Goal: Information Seeking & Learning: Learn about a topic

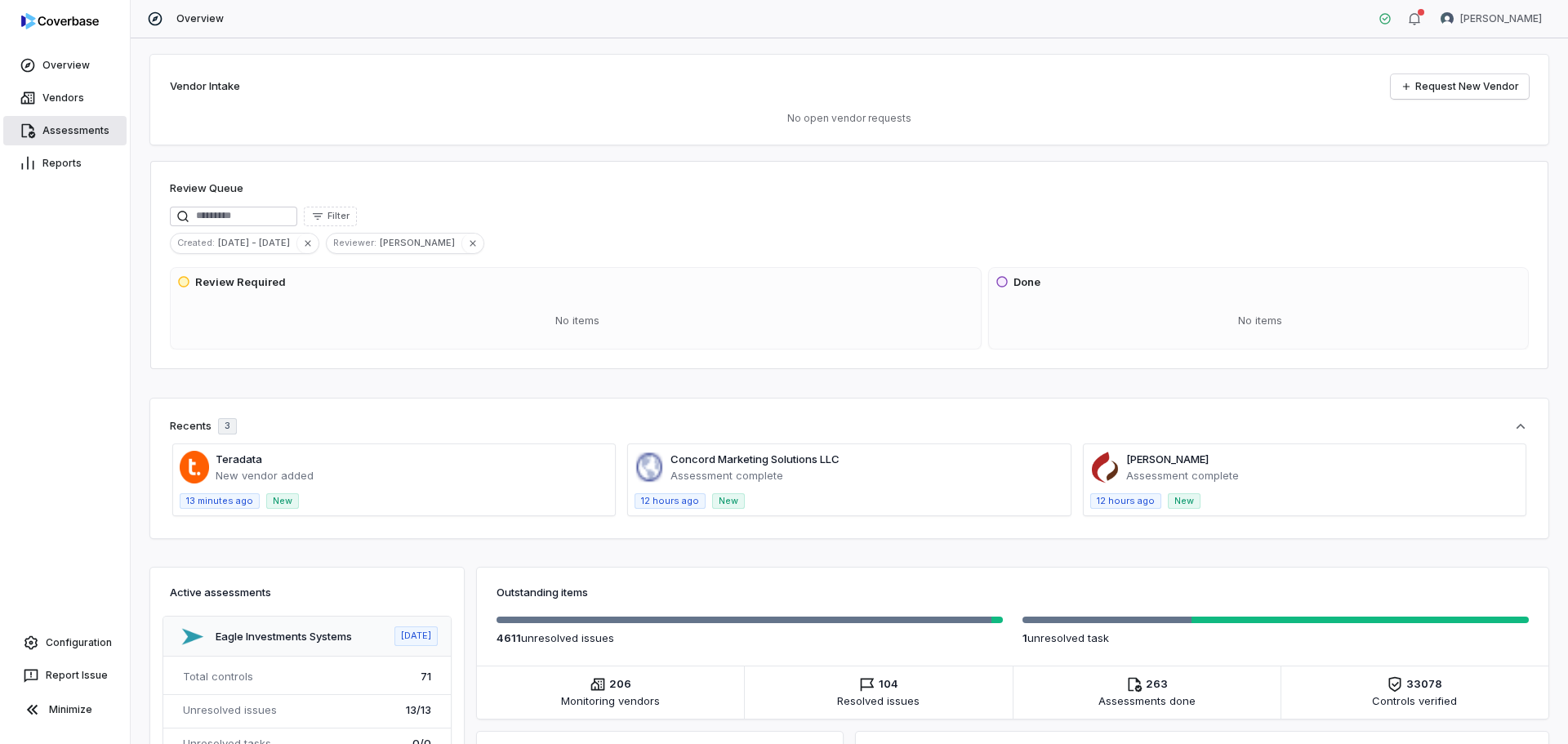
click at [68, 136] on link "Assessments" at bounding box center [64, 130] width 123 height 30
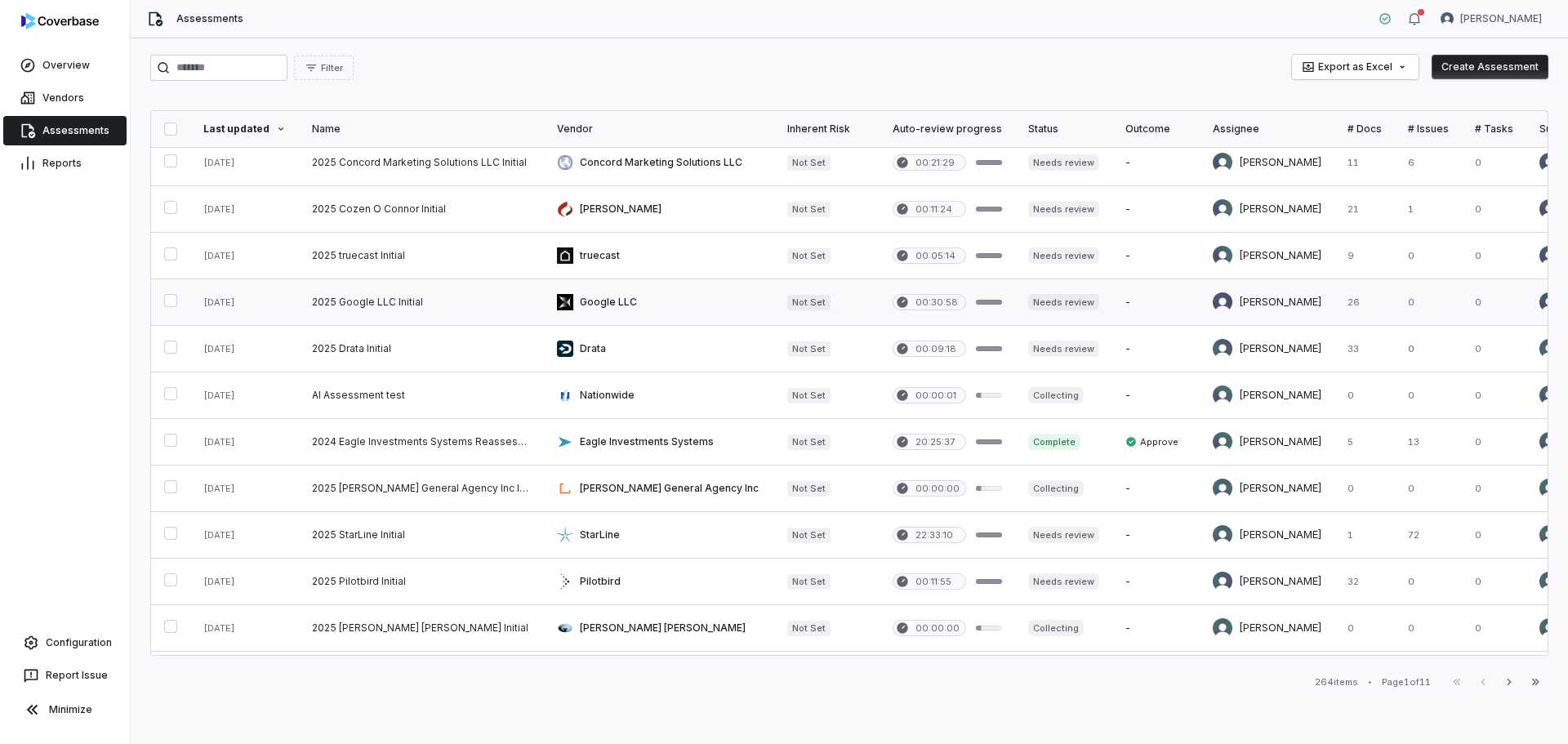
scroll to position [82, 0]
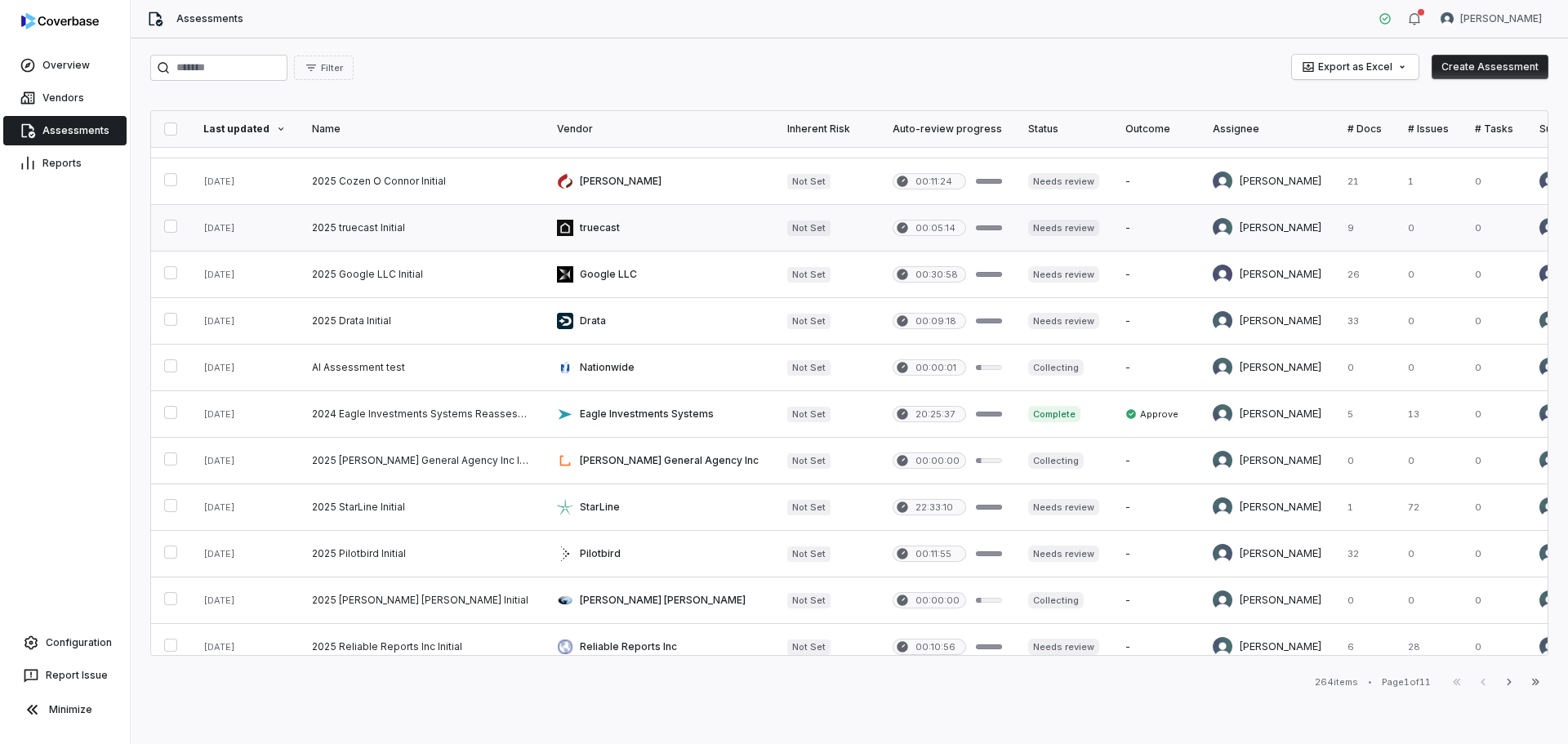
click at [421, 229] on link at bounding box center [421, 228] width 244 height 46
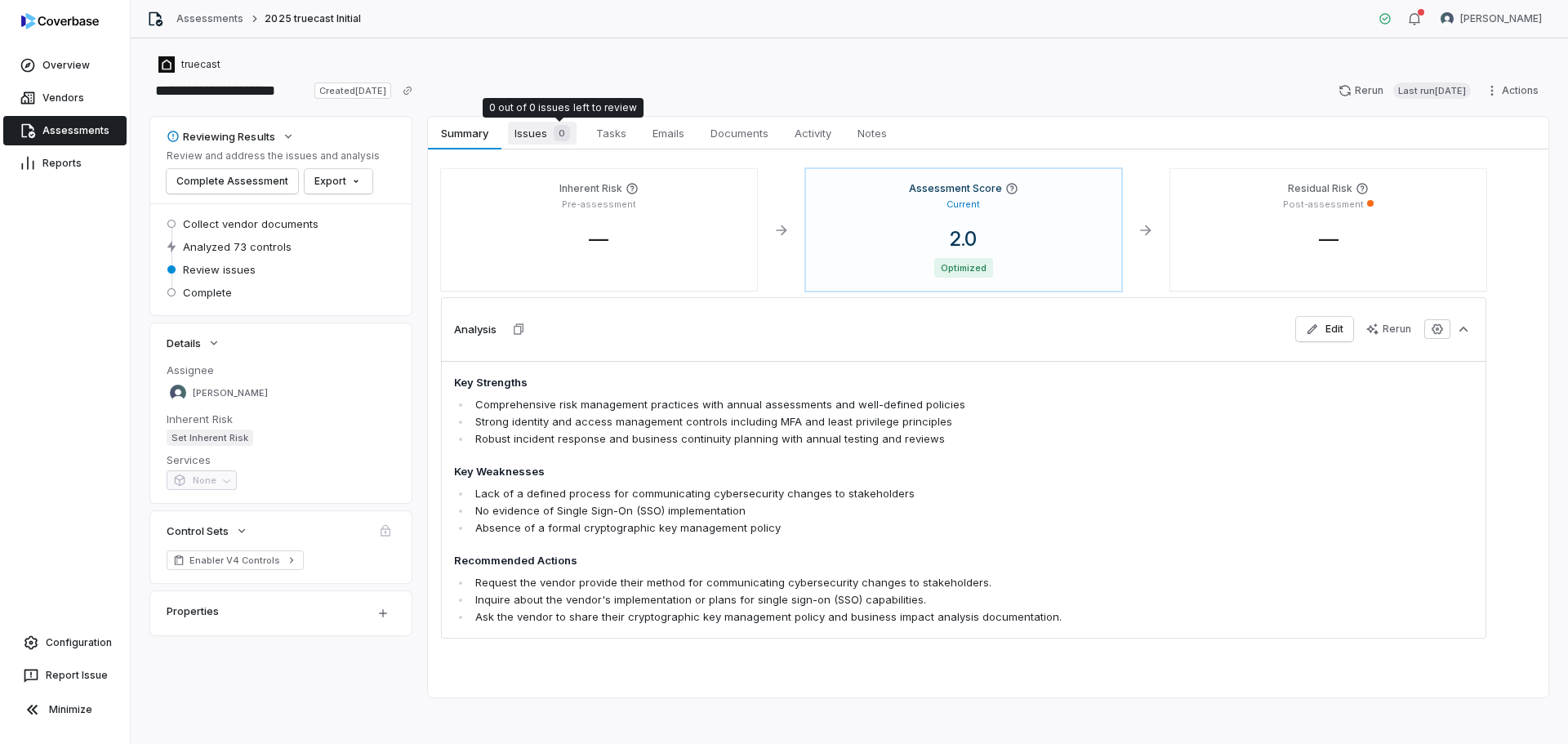
click at [548, 128] on div "0" at bounding box center [558, 133] width 23 height 16
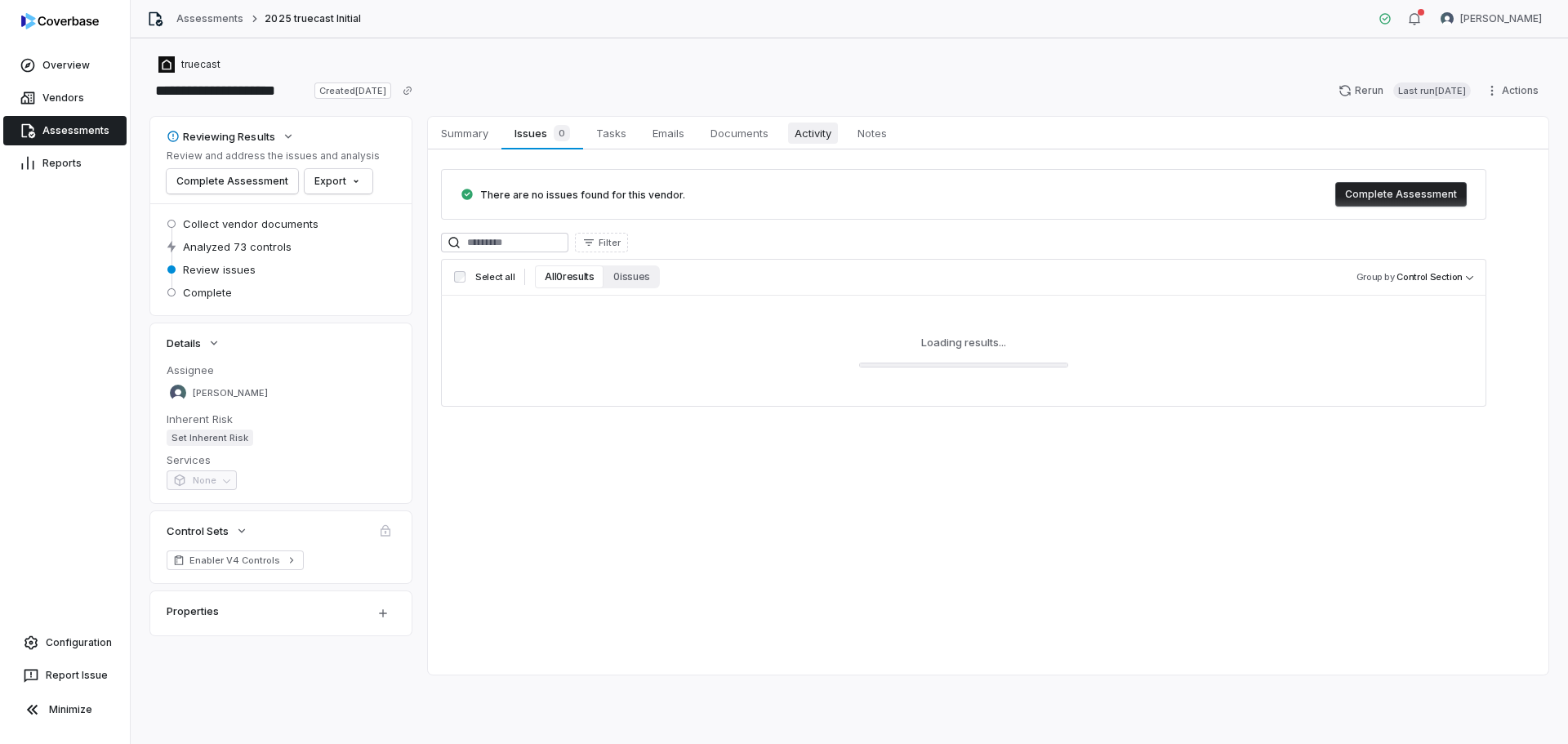
click at [819, 139] on span "Activity" at bounding box center [813, 133] width 50 height 21
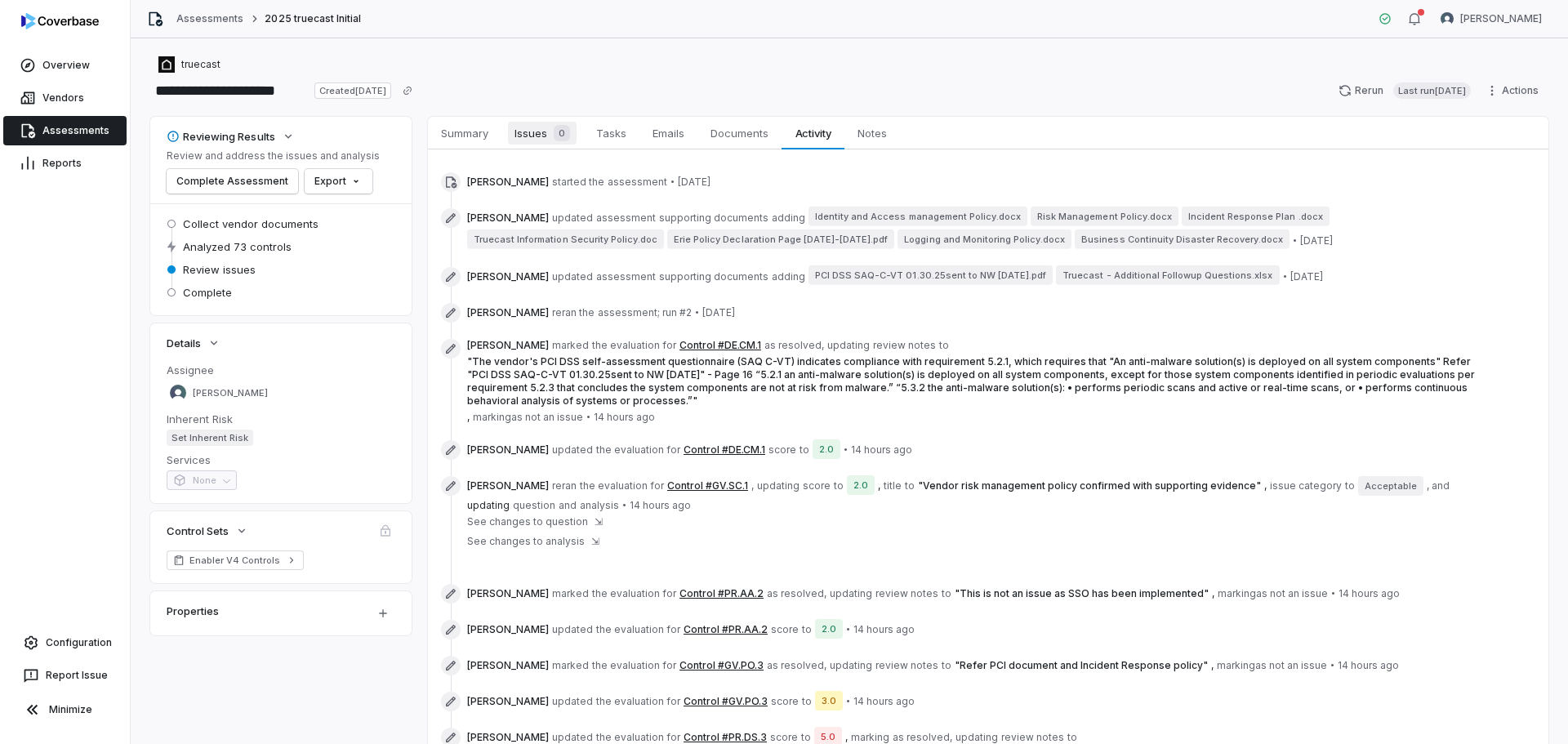
click at [546, 135] on span "Issues 0" at bounding box center [542, 133] width 68 height 23
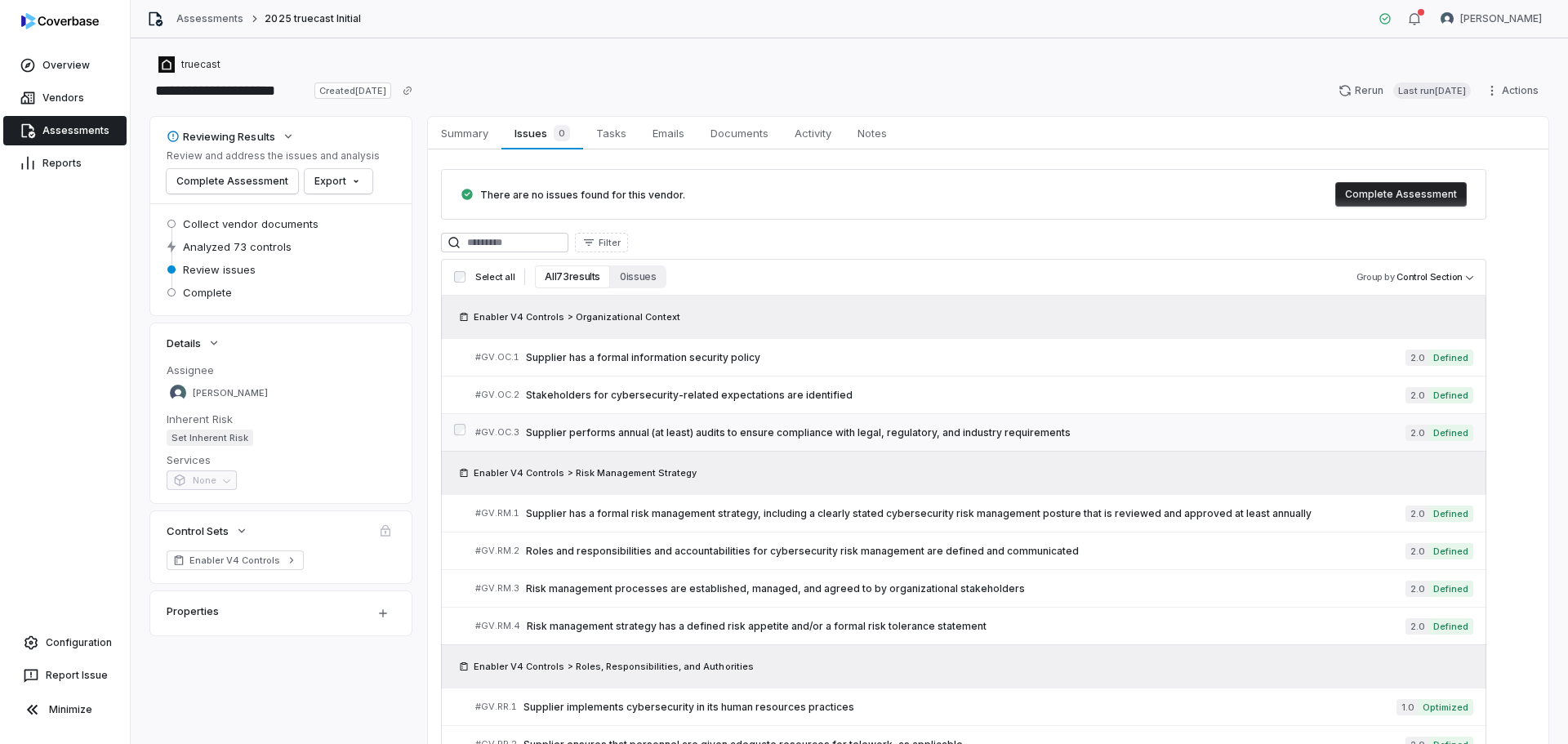
click at [876, 421] on link "# GV.OC.3 Supplier performs annual (at least) audits to ensure compliance with …" at bounding box center [974, 432] width 998 height 37
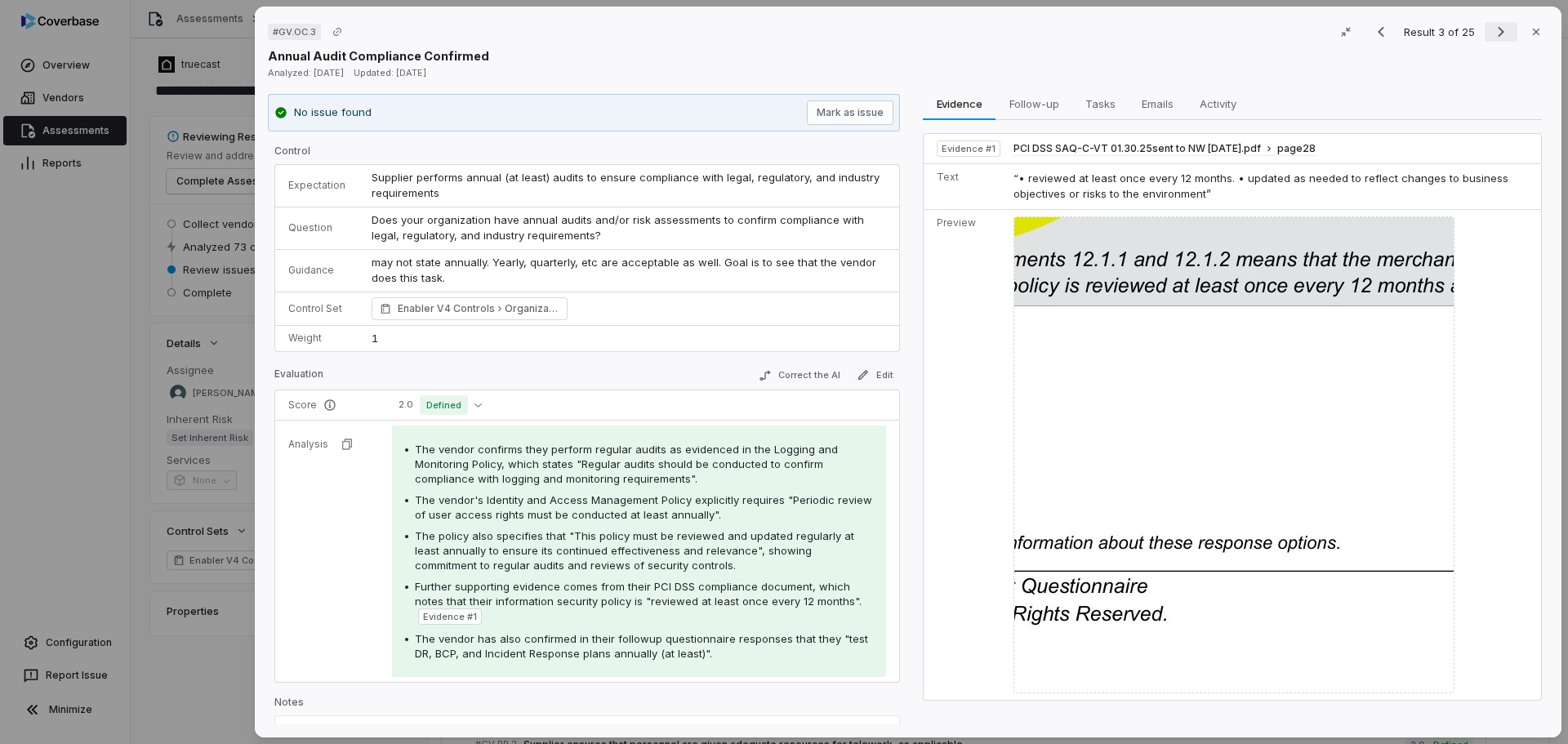
click at [1491, 32] on icon "Next result" at bounding box center [1501, 32] width 19 height 19
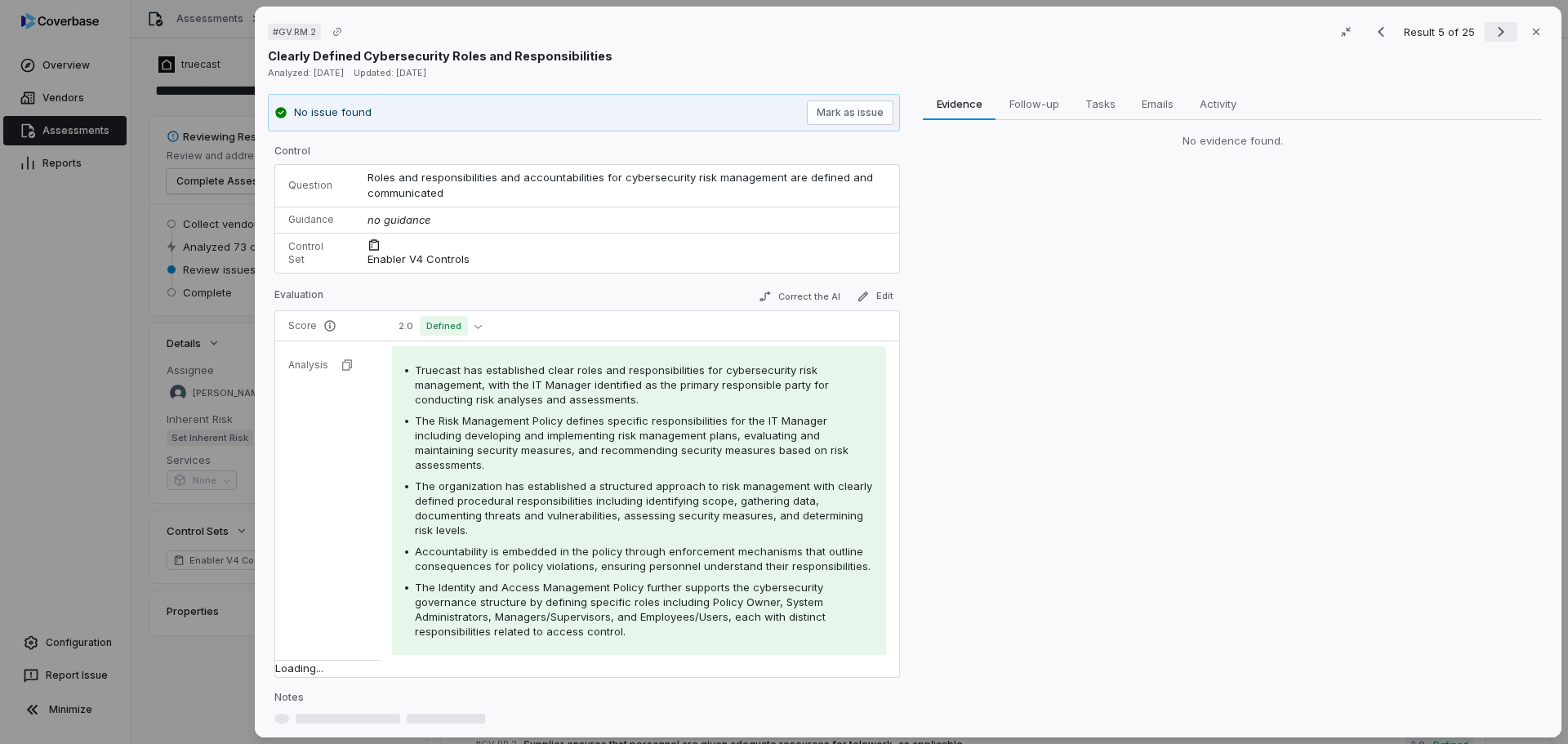
click at [1491, 32] on icon "Next result" at bounding box center [1501, 32] width 19 height 19
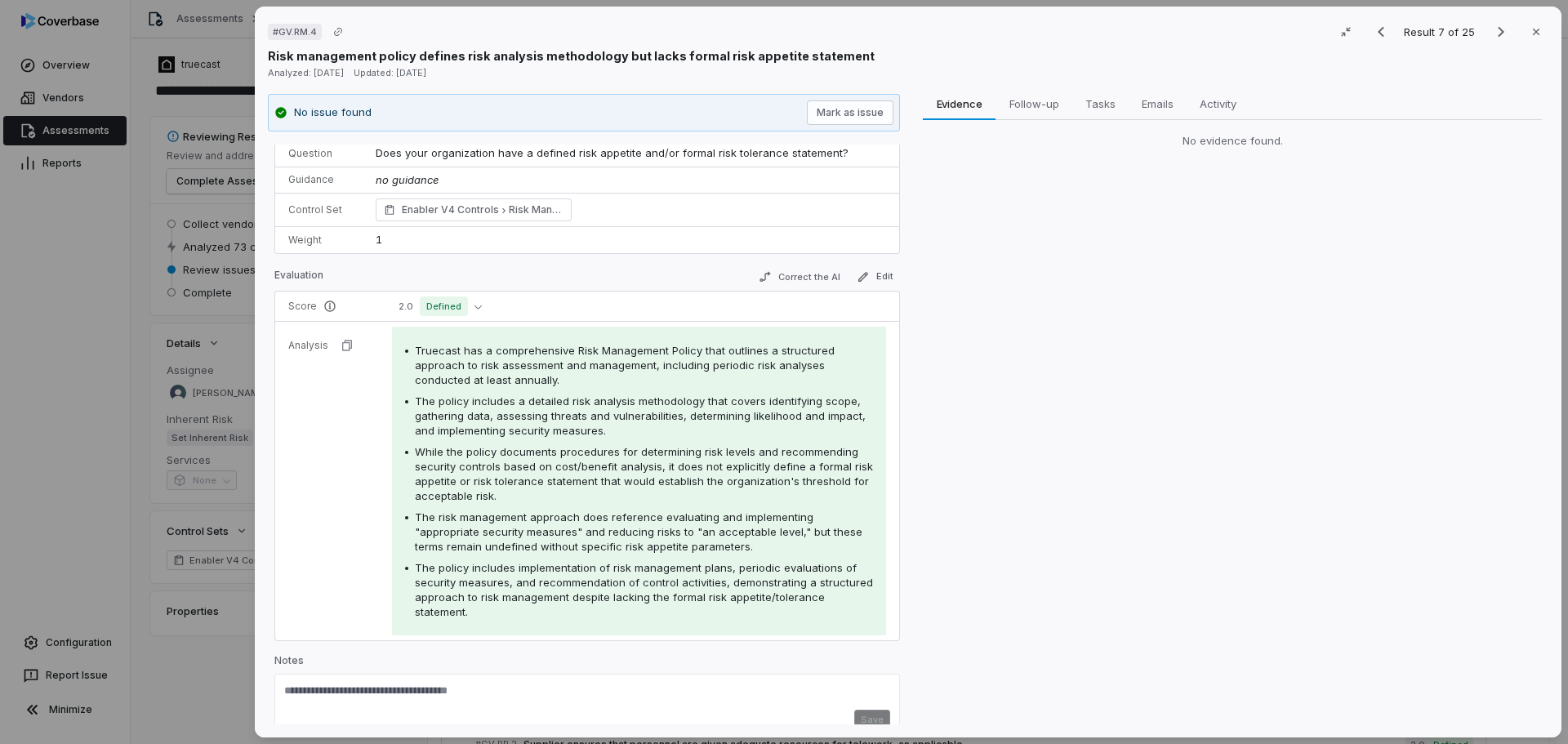
scroll to position [72, 0]
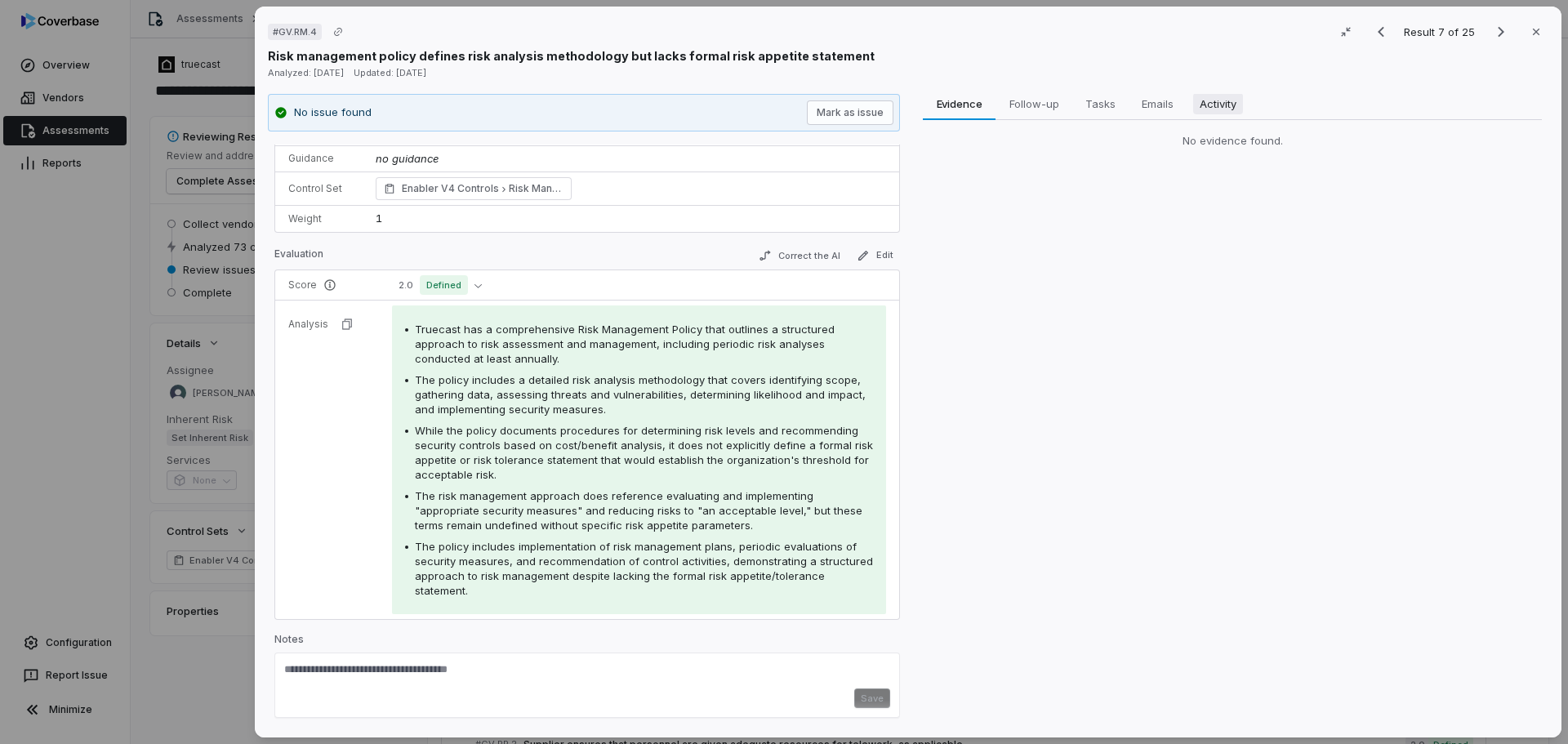
click at [1201, 105] on span "Activity" at bounding box center [1218, 104] width 50 height 21
click at [939, 101] on span "Evidence" at bounding box center [959, 104] width 60 height 21
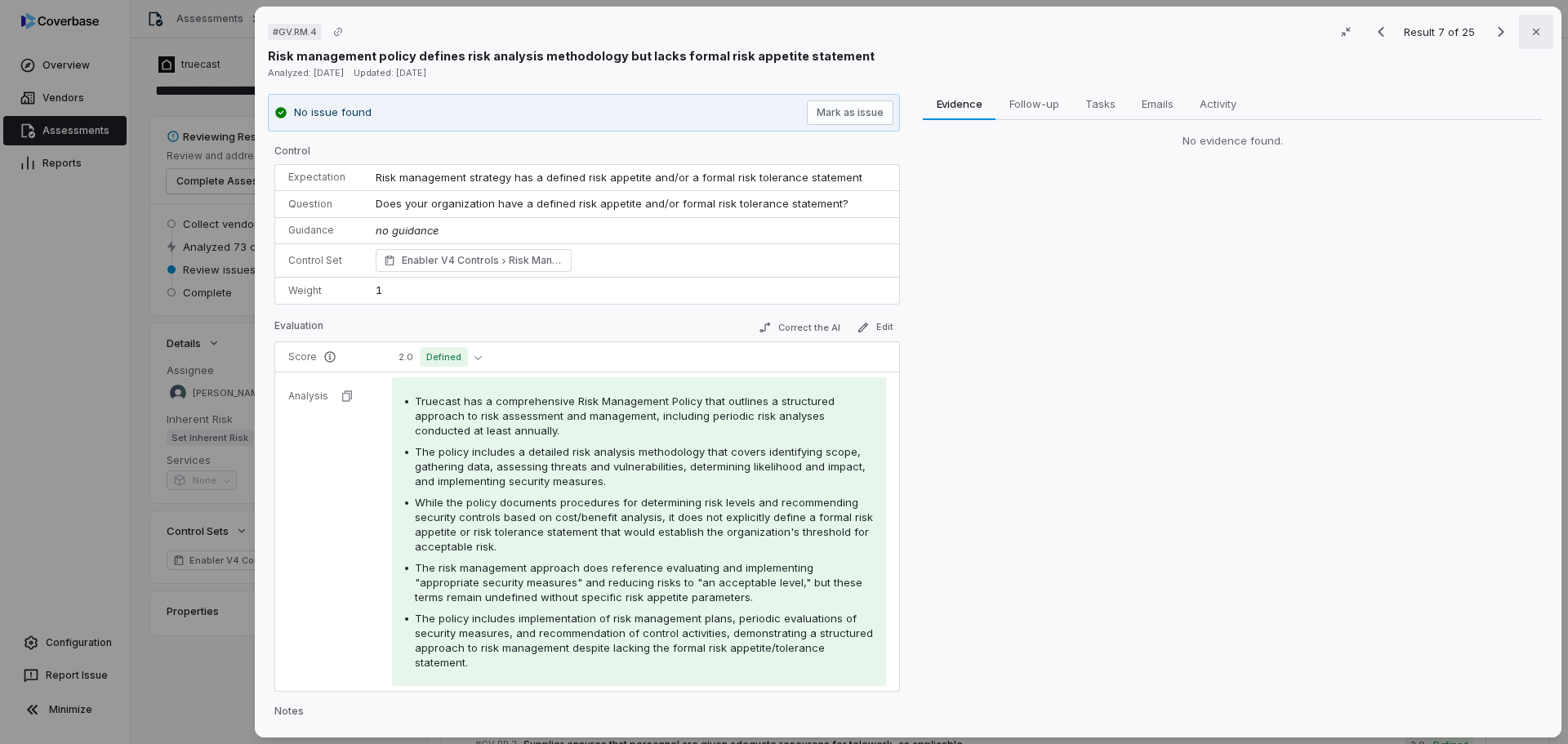
click at [1529, 30] on icon "button" at bounding box center [1536, 32] width 13 height 13
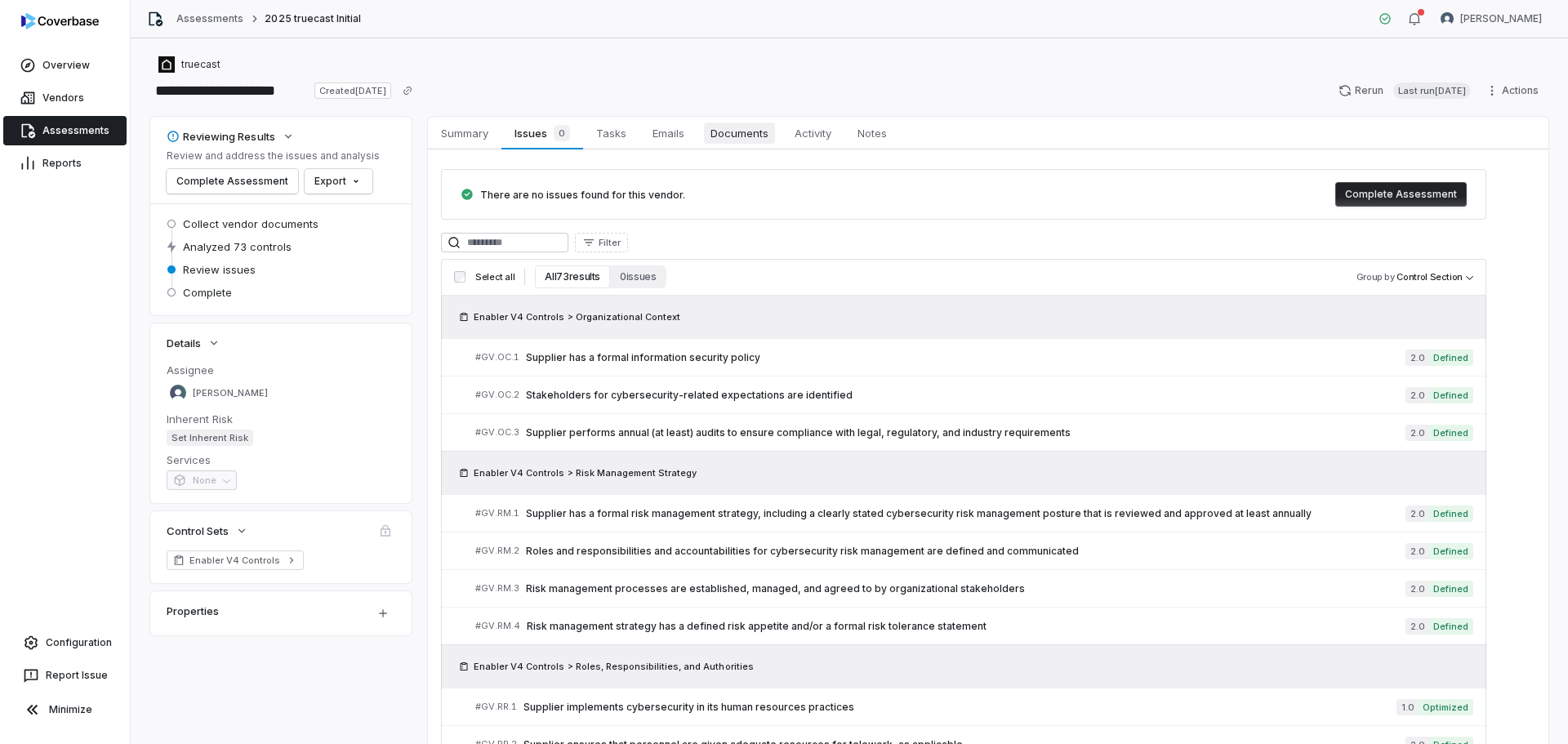
click at [743, 121] on link "Documents Documents" at bounding box center [738, 133] width 84 height 33
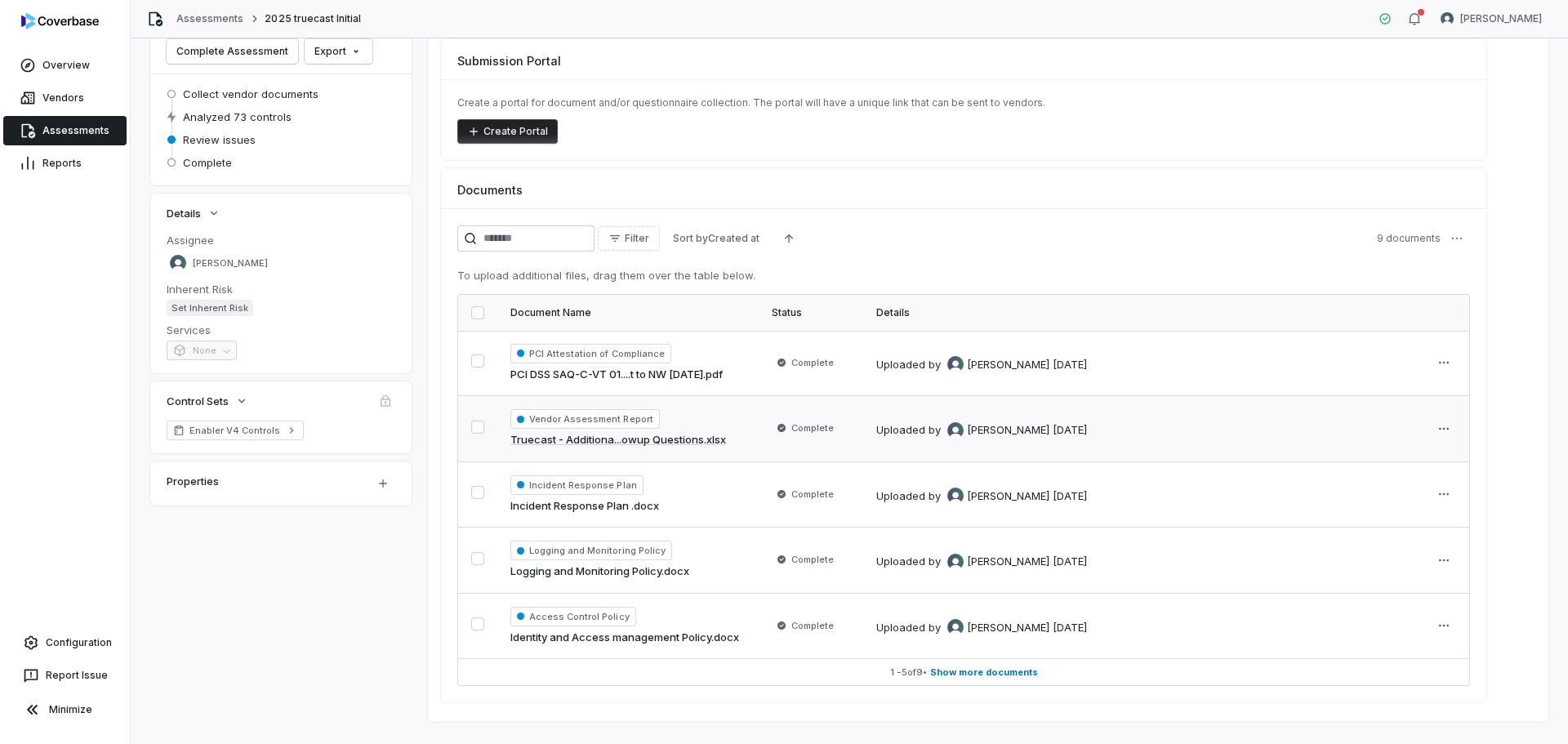
scroll to position [160, 0]
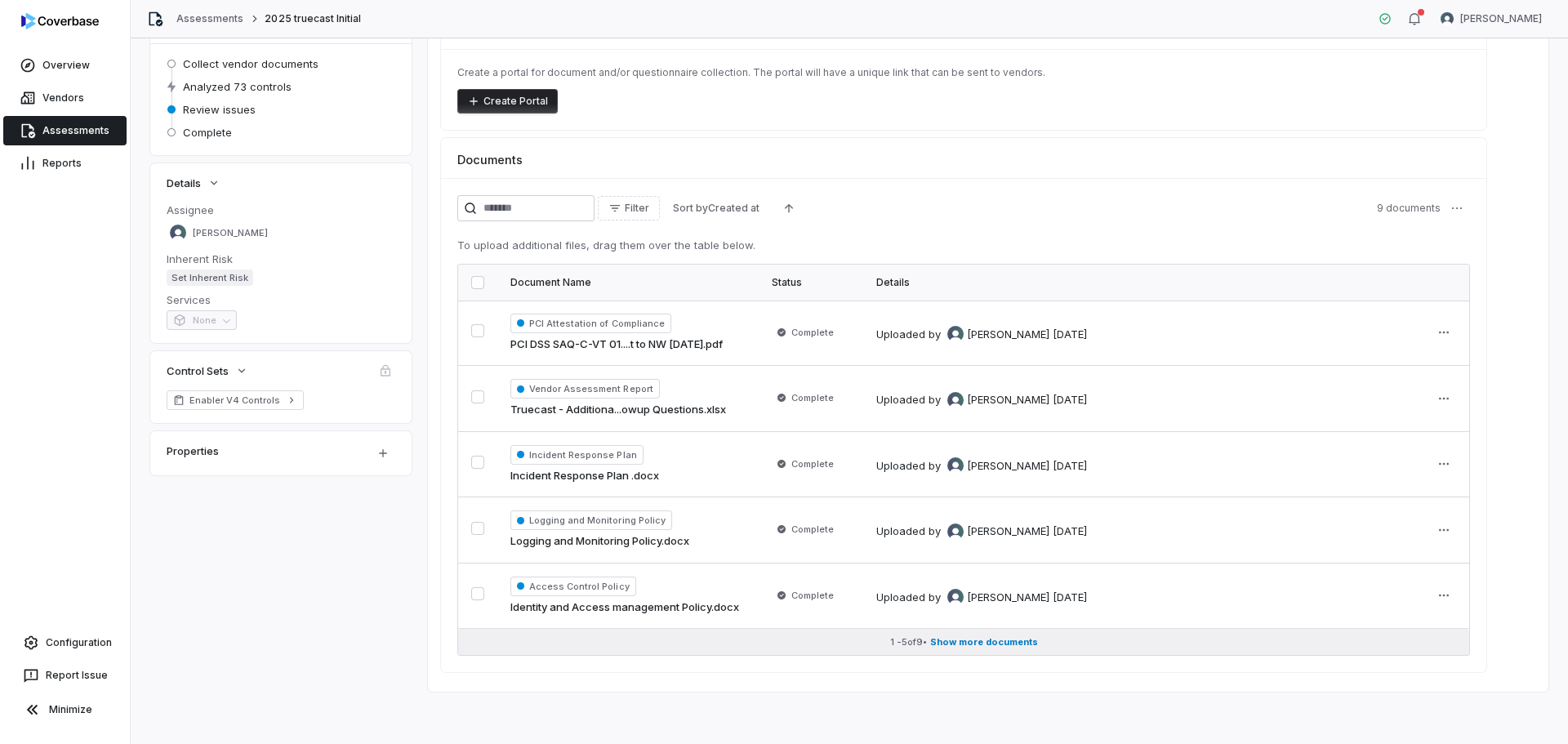
click at [966, 639] on span "Show more documents" at bounding box center [984, 642] width 108 height 13
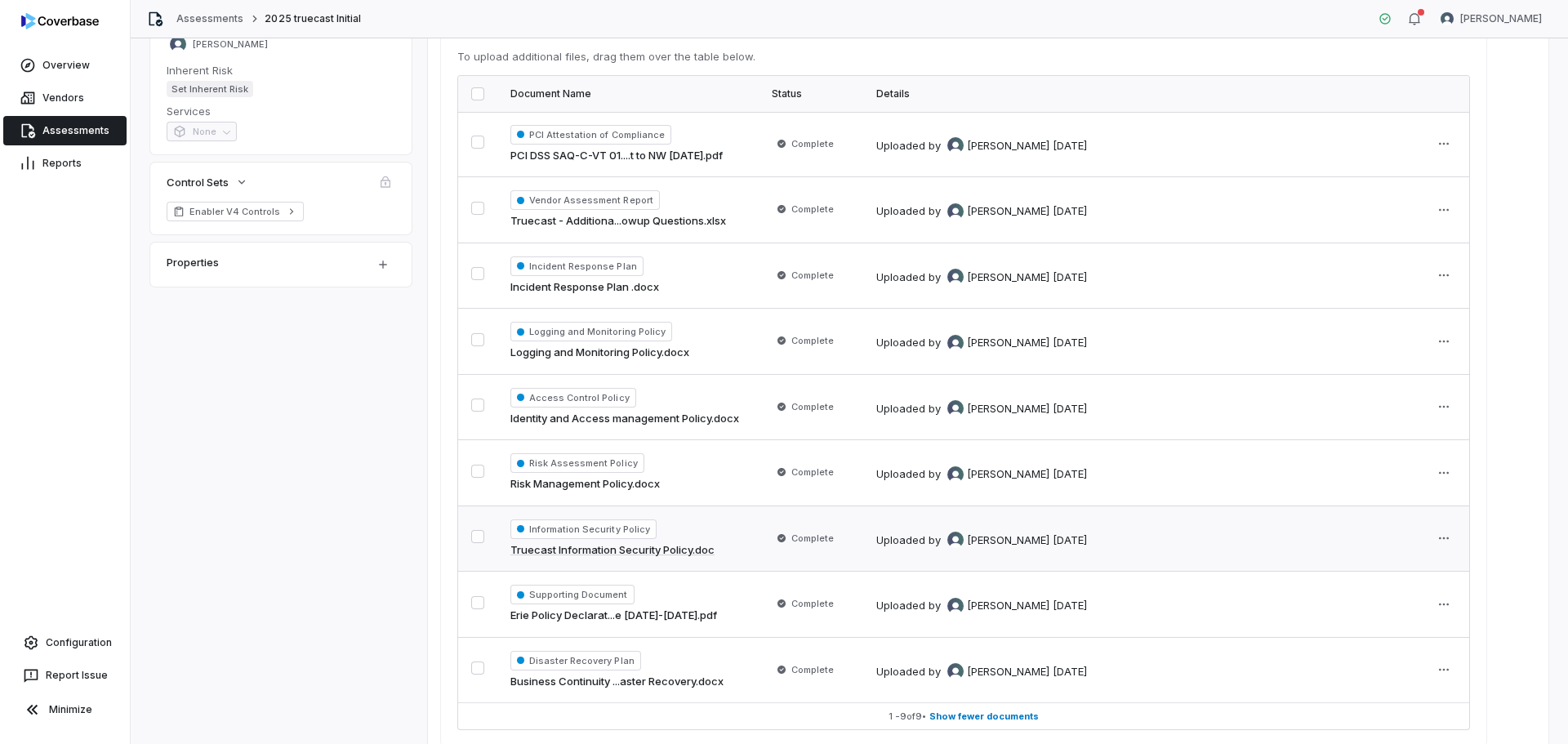
scroll to position [405, 0]
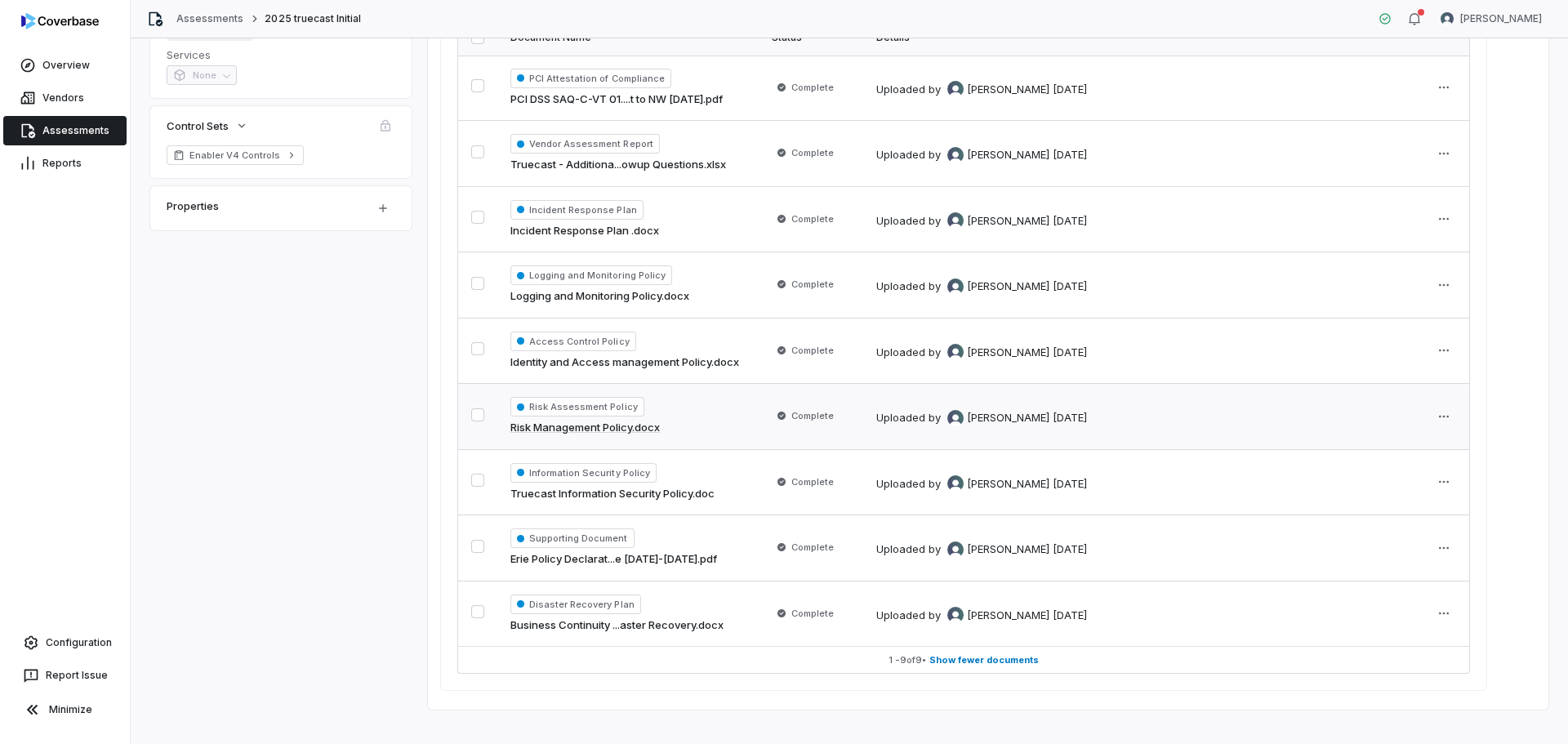
click at [669, 412] on div "Risk Assessment Policy Risk Management Policy.docx" at bounding box center [628, 416] width 235 height 39
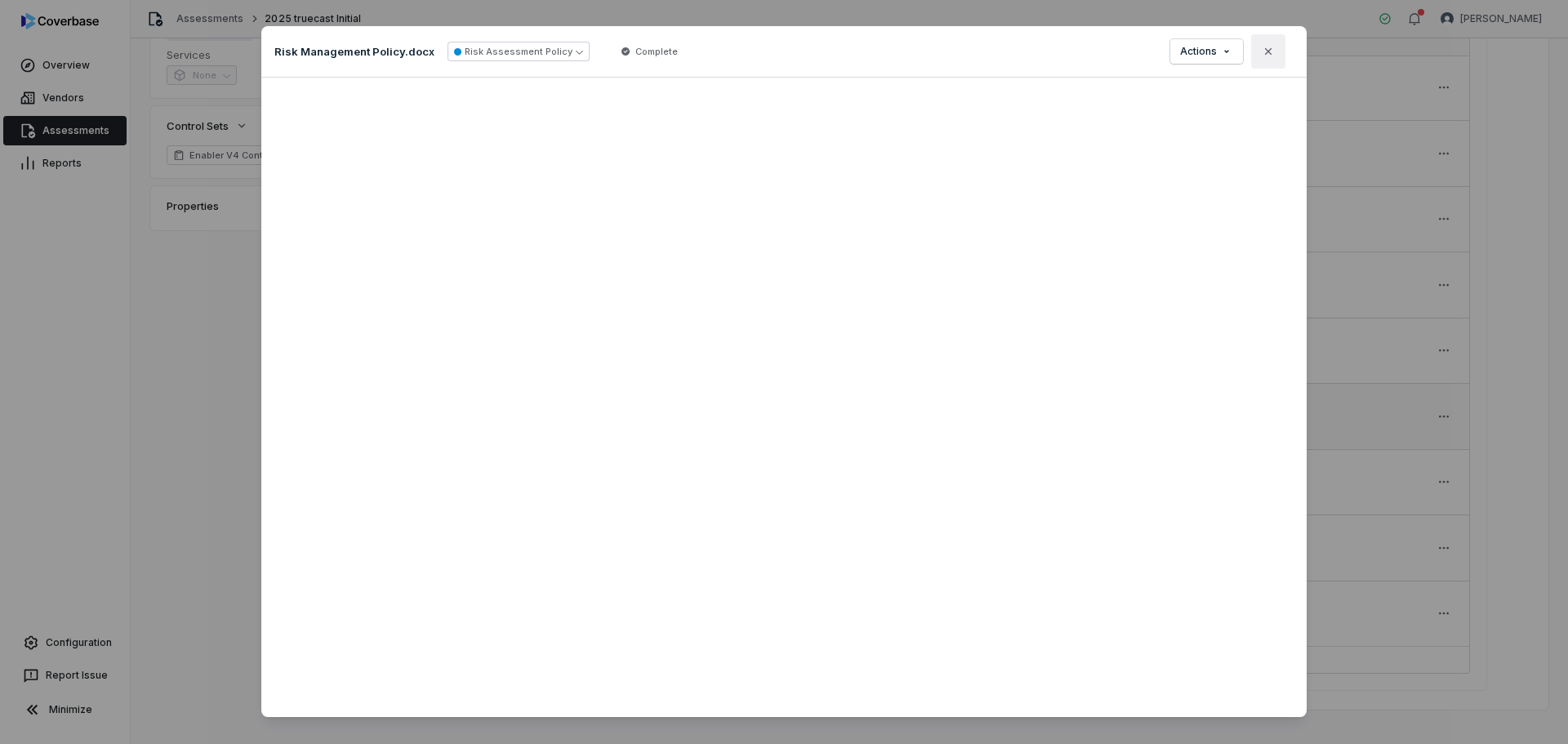
click at [1268, 54] on icon "button" at bounding box center [1269, 52] width 13 height 13
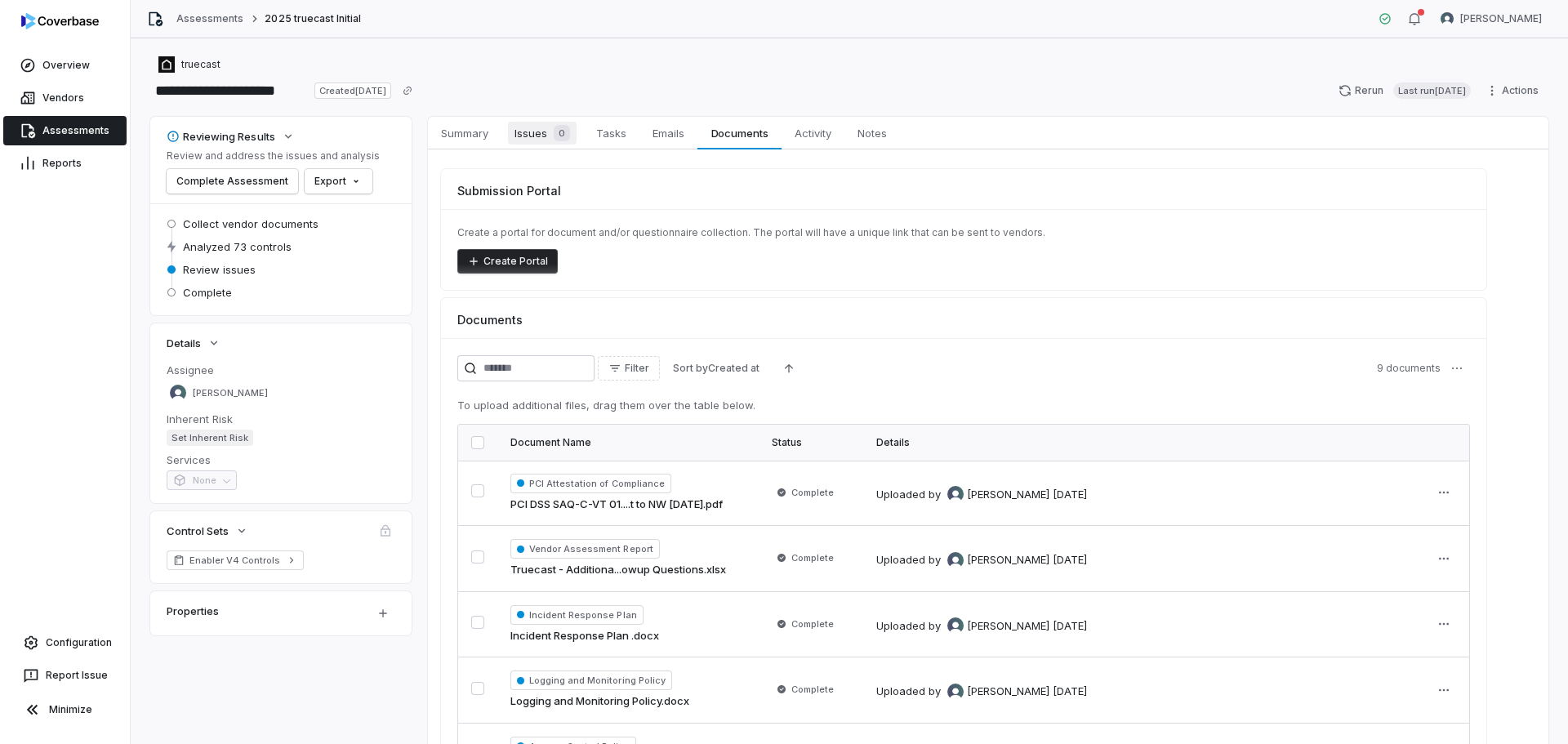
click at [536, 126] on span "Issues 0" at bounding box center [542, 133] width 68 height 23
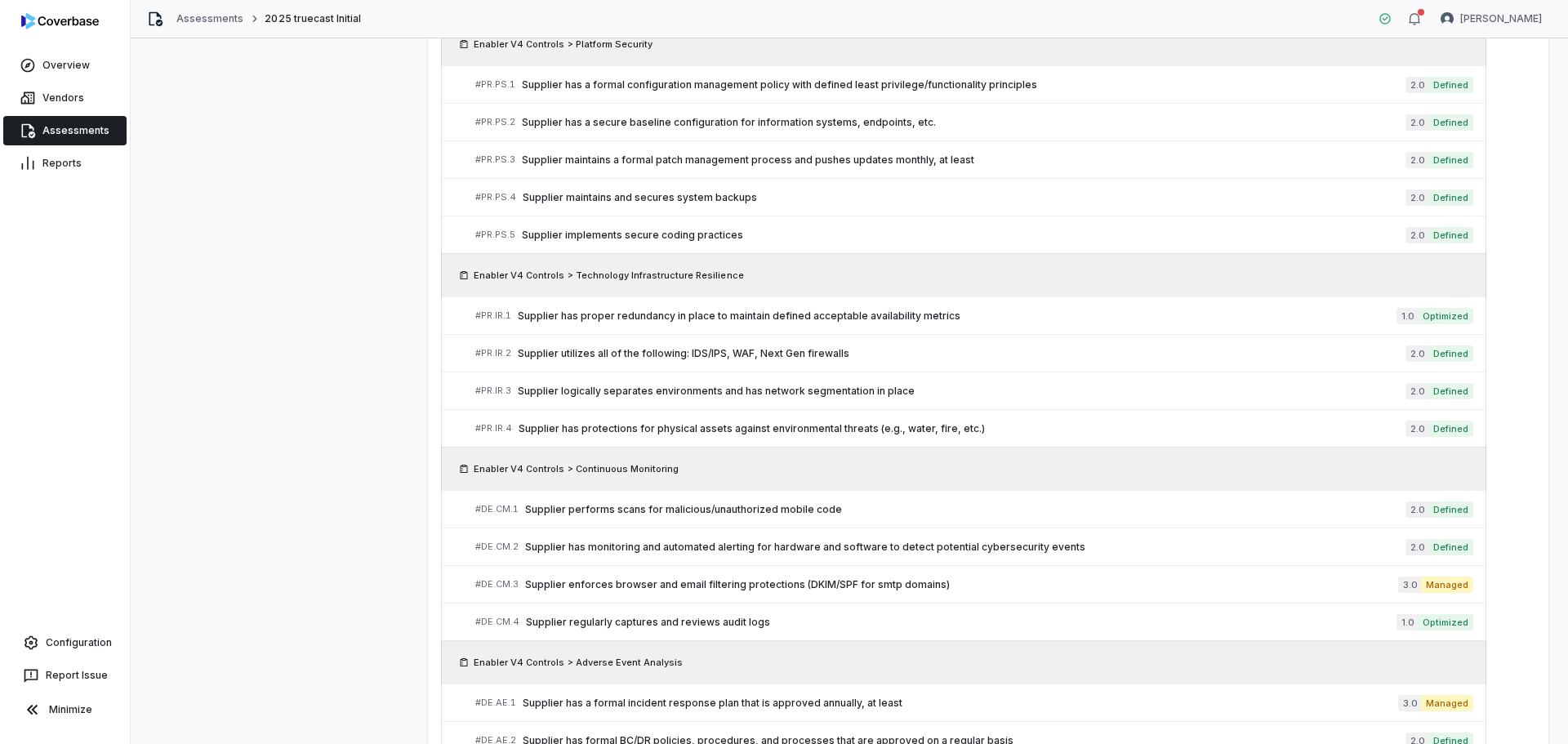
scroll to position [2692, 0]
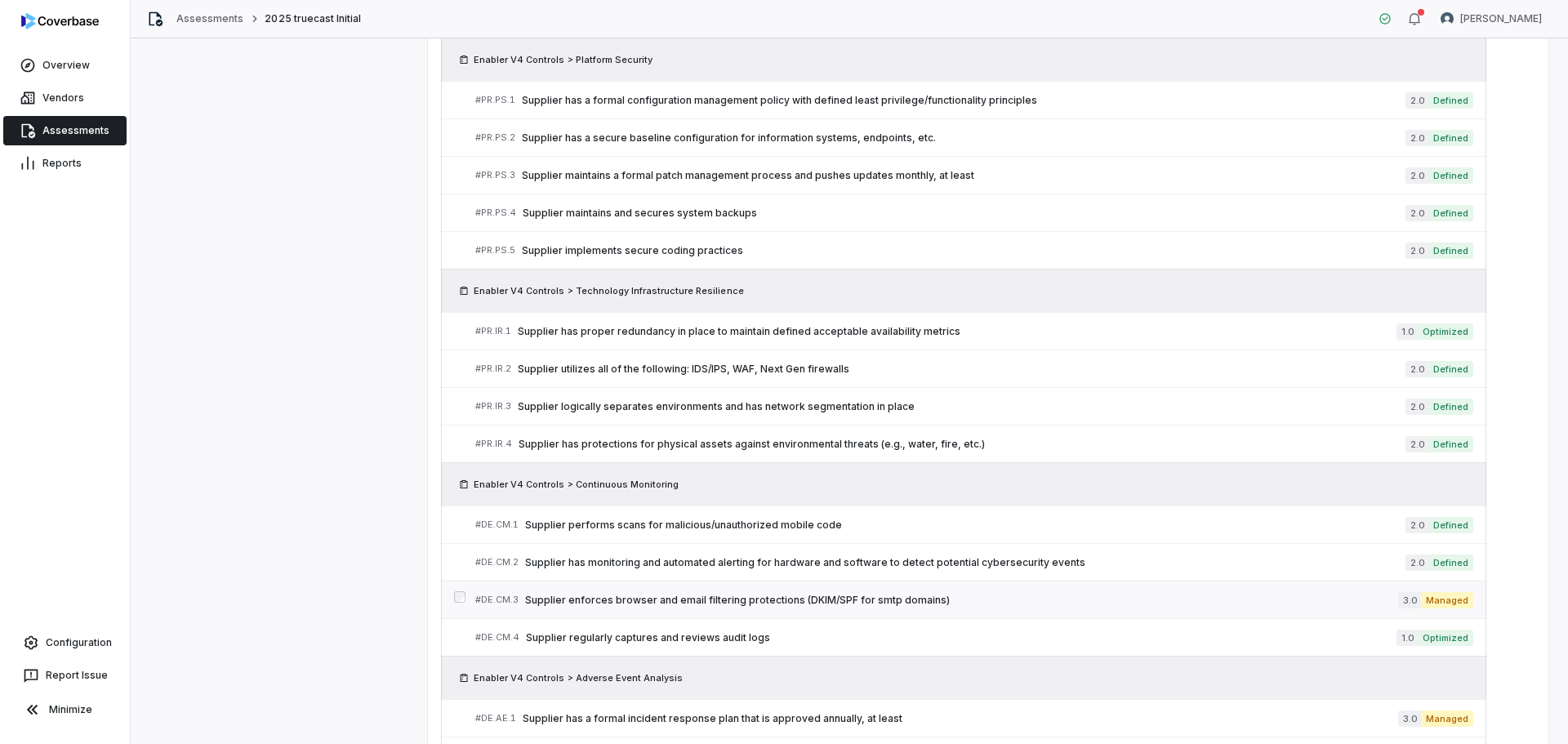
click at [940, 591] on div "# DE.CM.3 Supplier enforces browser and email filtering protections (DKIM/SPF f…" at bounding box center [937, 600] width 923 height 17
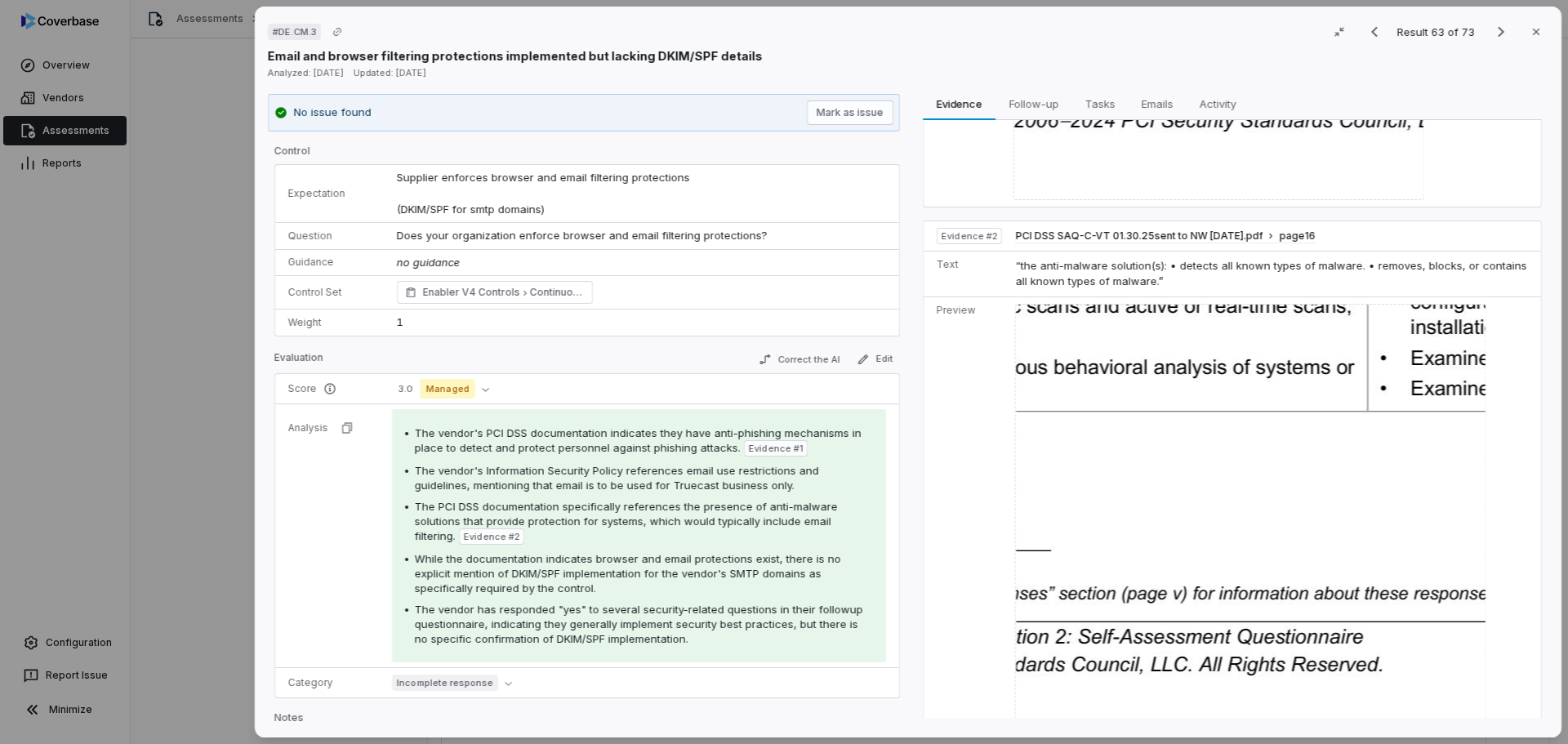
scroll to position [528, 0]
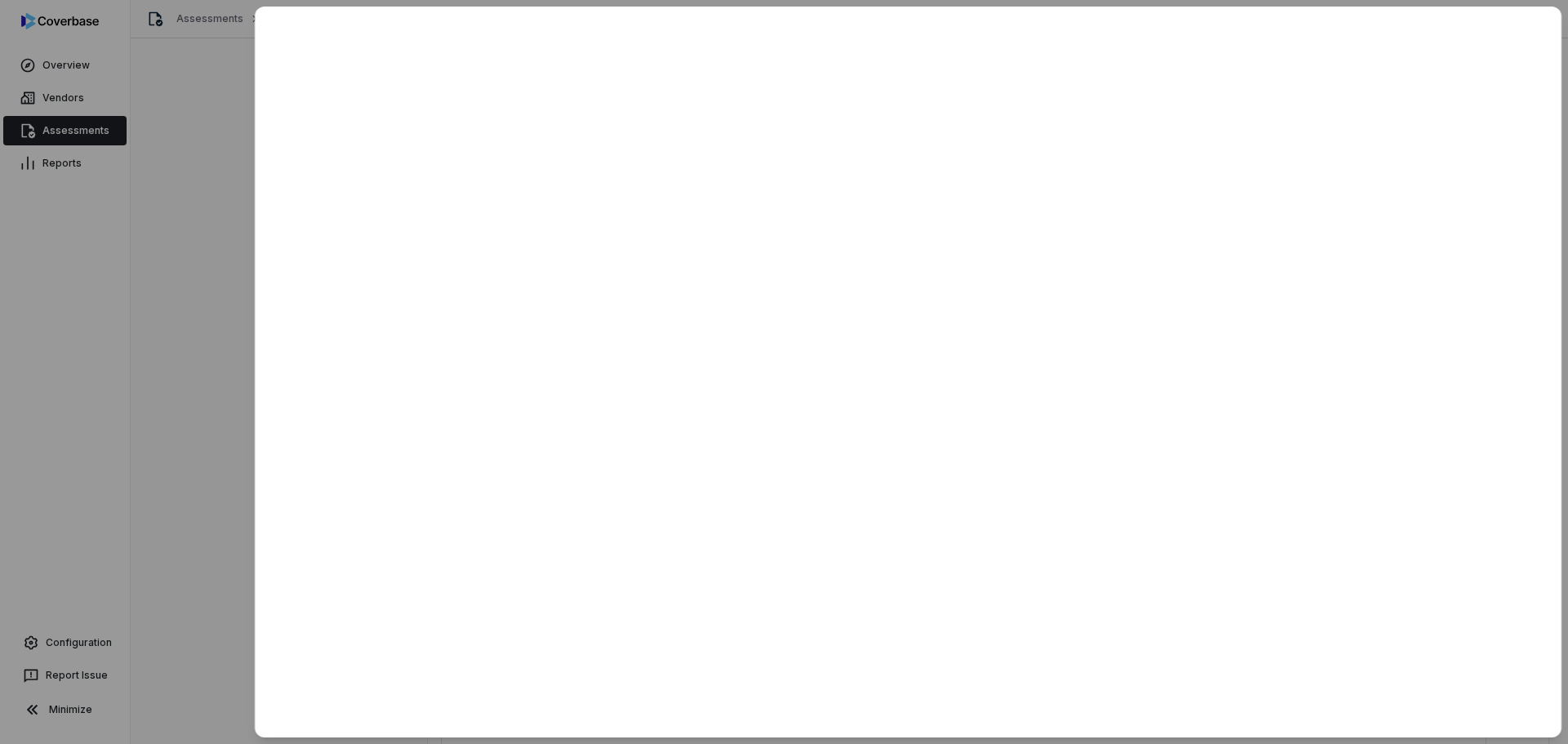
click at [192, 550] on div at bounding box center [784, 372] width 1568 height 744
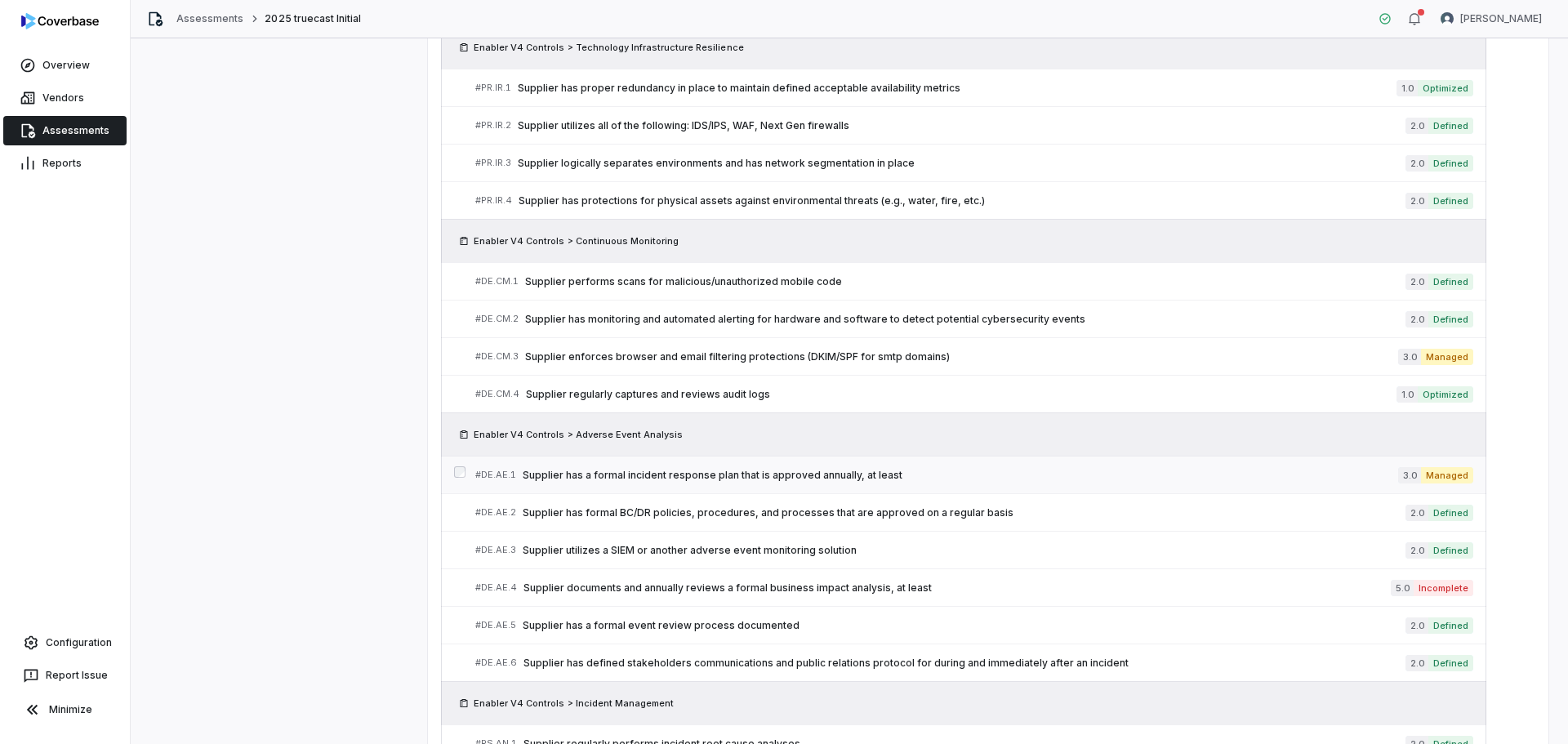
scroll to position [2937, 0]
click at [811, 483] on link "# DE.AE.1 Supplier has a formal incident response plan that is approved annuall…" at bounding box center [974, 474] width 998 height 37
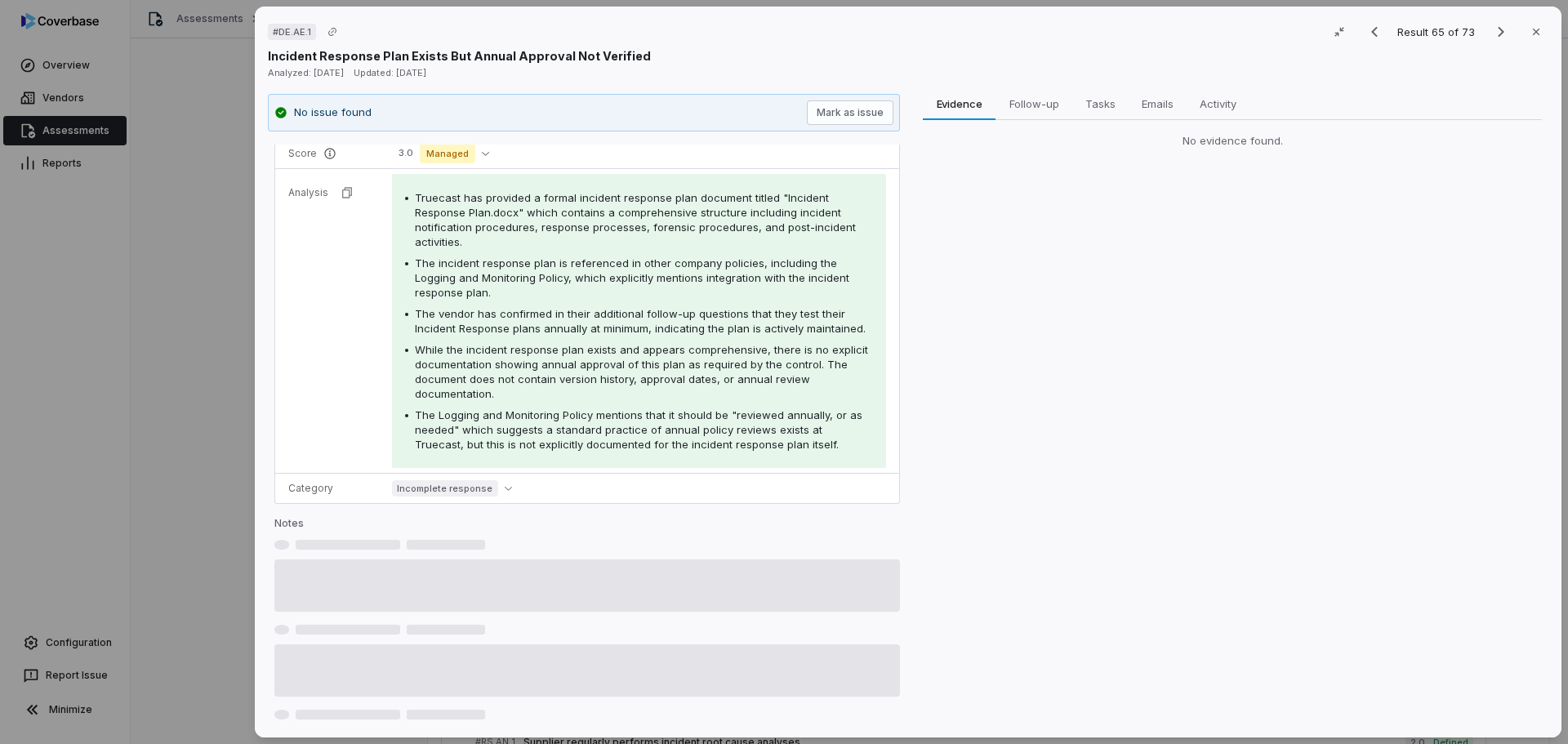
scroll to position [103, 0]
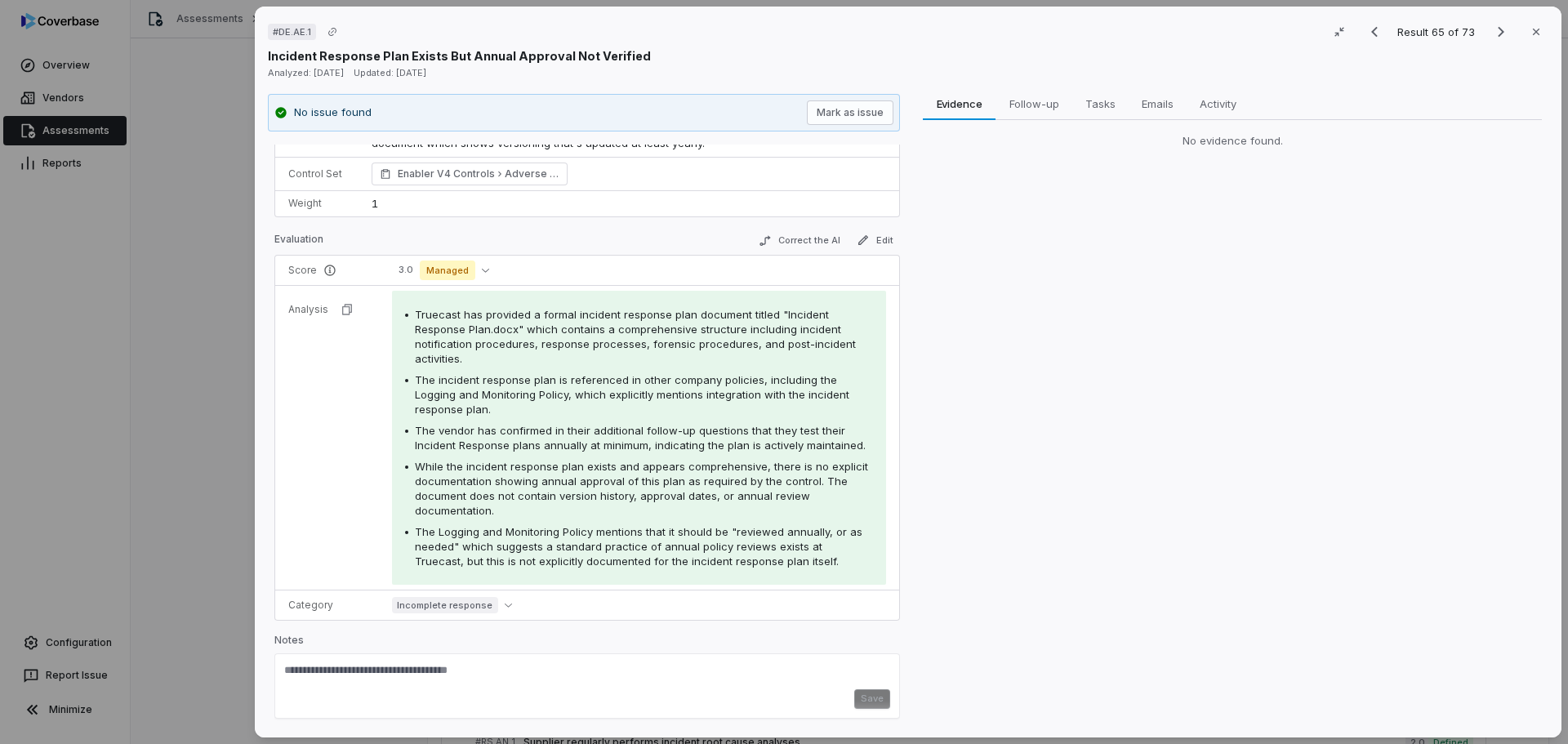
click at [207, 511] on div "# DE.AE.1 Result 65 of 73 Close Incident Response Plan Exists But Annual Approv…" at bounding box center [784, 372] width 1568 height 744
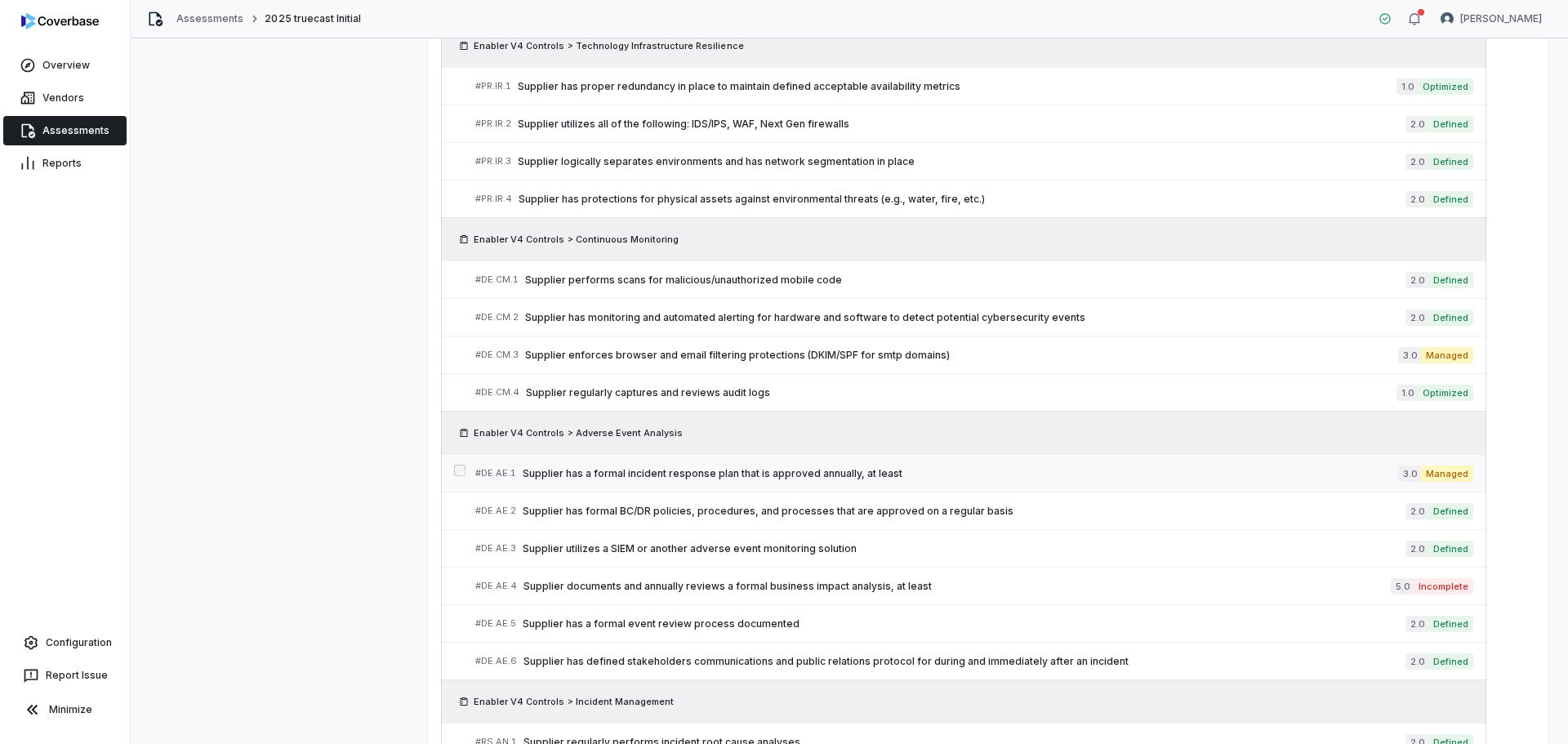
click at [767, 475] on span "Supplier has a formal incident response plan that is approved annually, at least" at bounding box center [960, 474] width 875 height 13
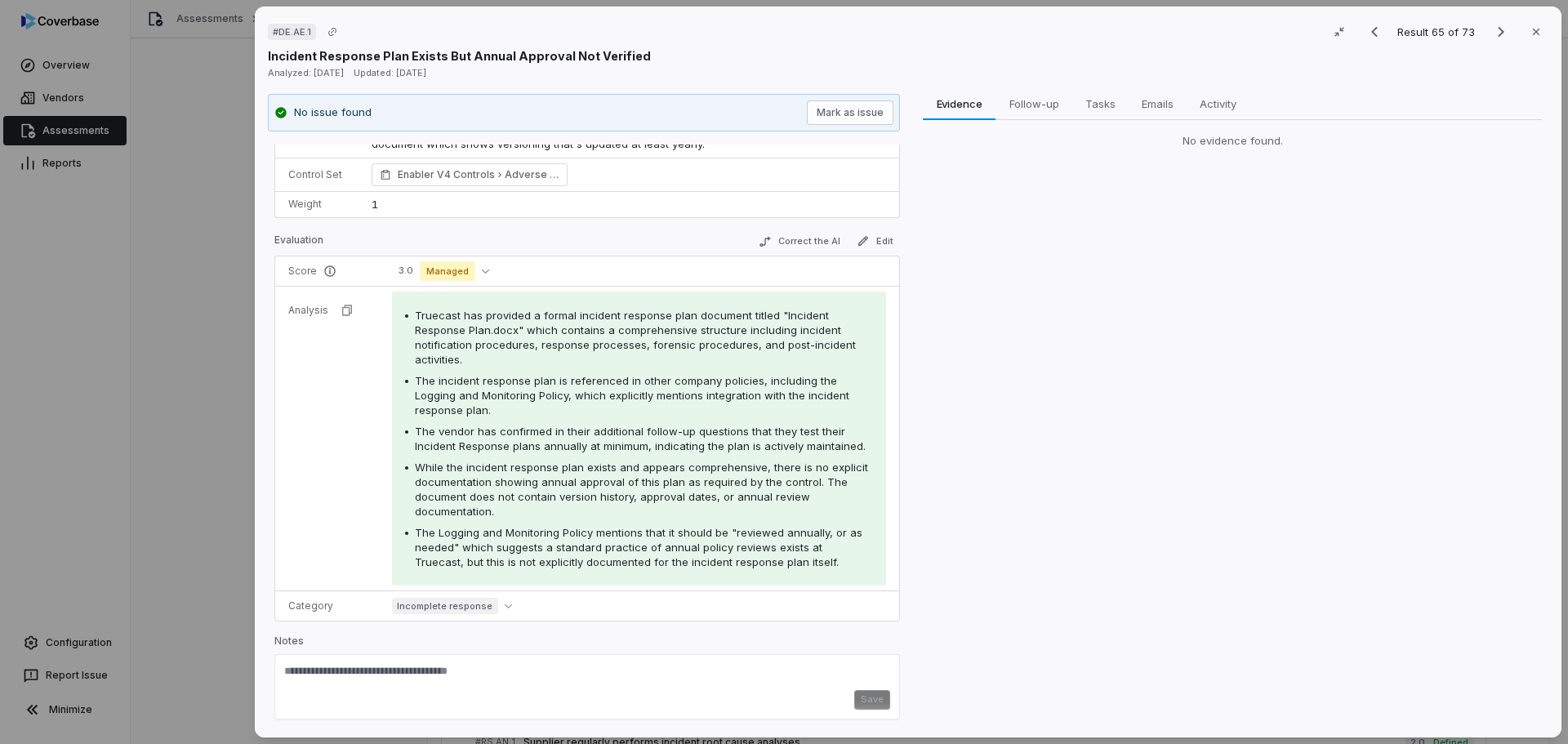
scroll to position [103, 0]
click at [1212, 111] on span "Activity" at bounding box center [1218, 104] width 49 height 21
click at [972, 96] on span "Evidence" at bounding box center [959, 104] width 59 height 21
